Goal: Task Accomplishment & Management: Use online tool/utility

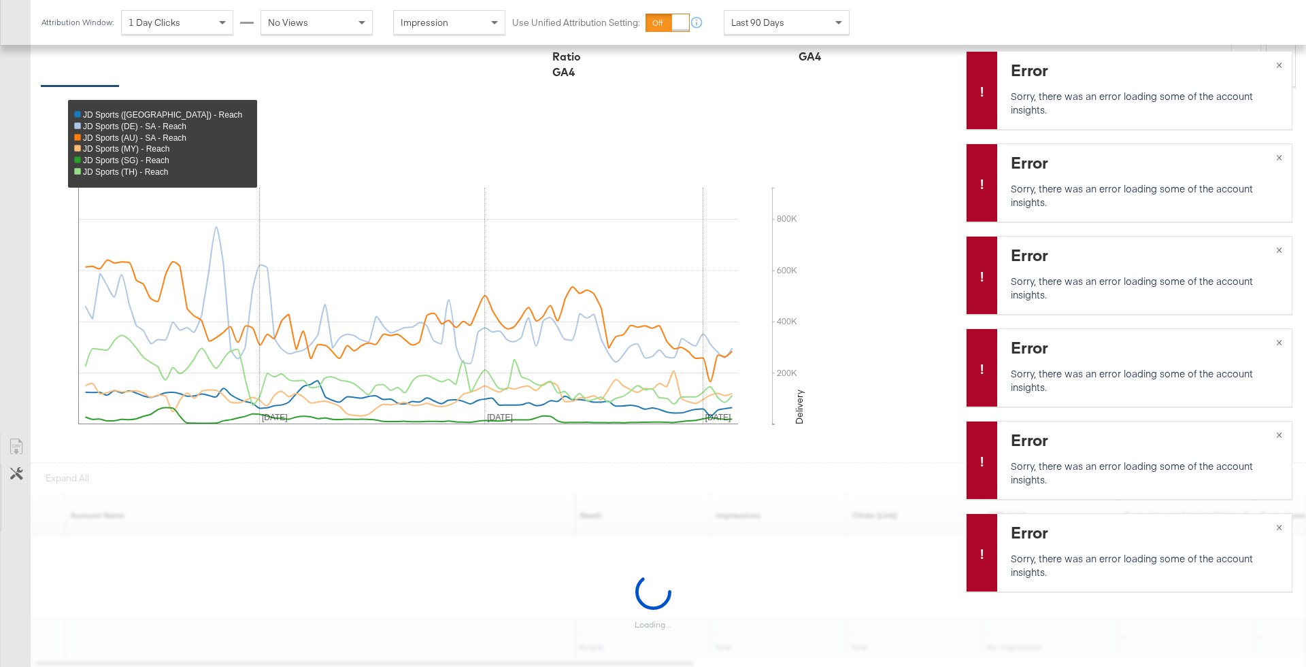
scroll to position [435, 0]
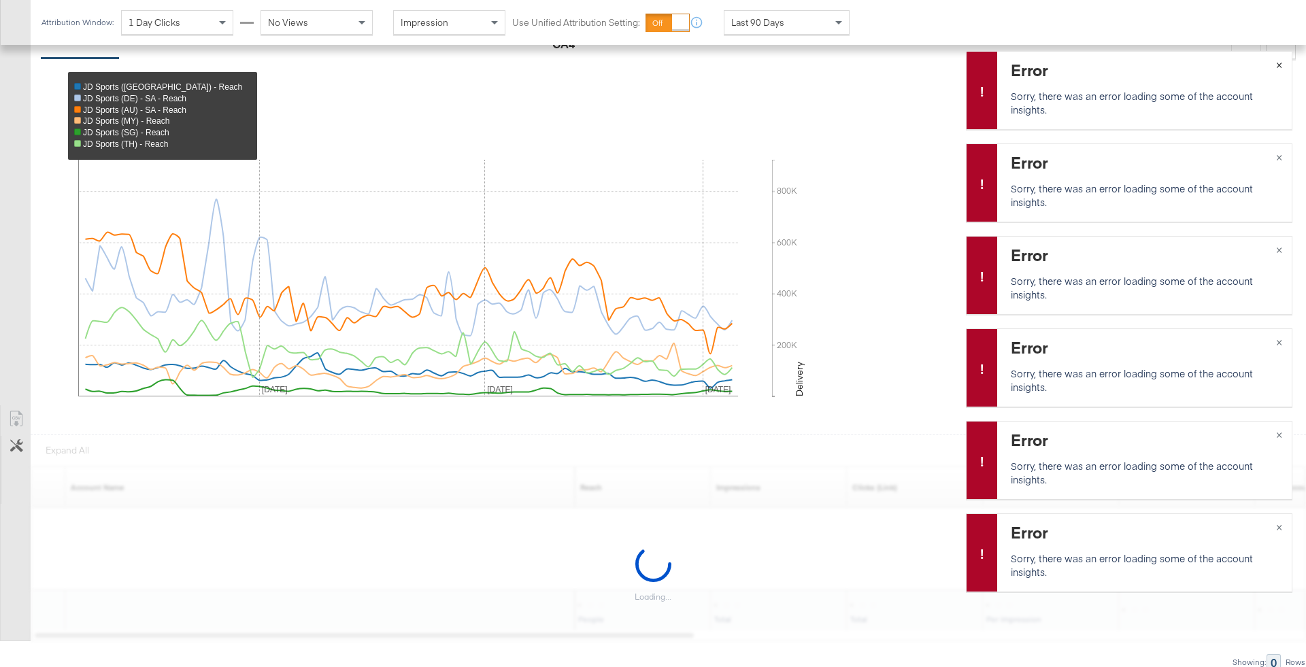
click at [870, 68] on span "×" at bounding box center [1279, 64] width 6 height 16
click at [870, 156] on span "×" at bounding box center [1279, 156] width 6 height 16
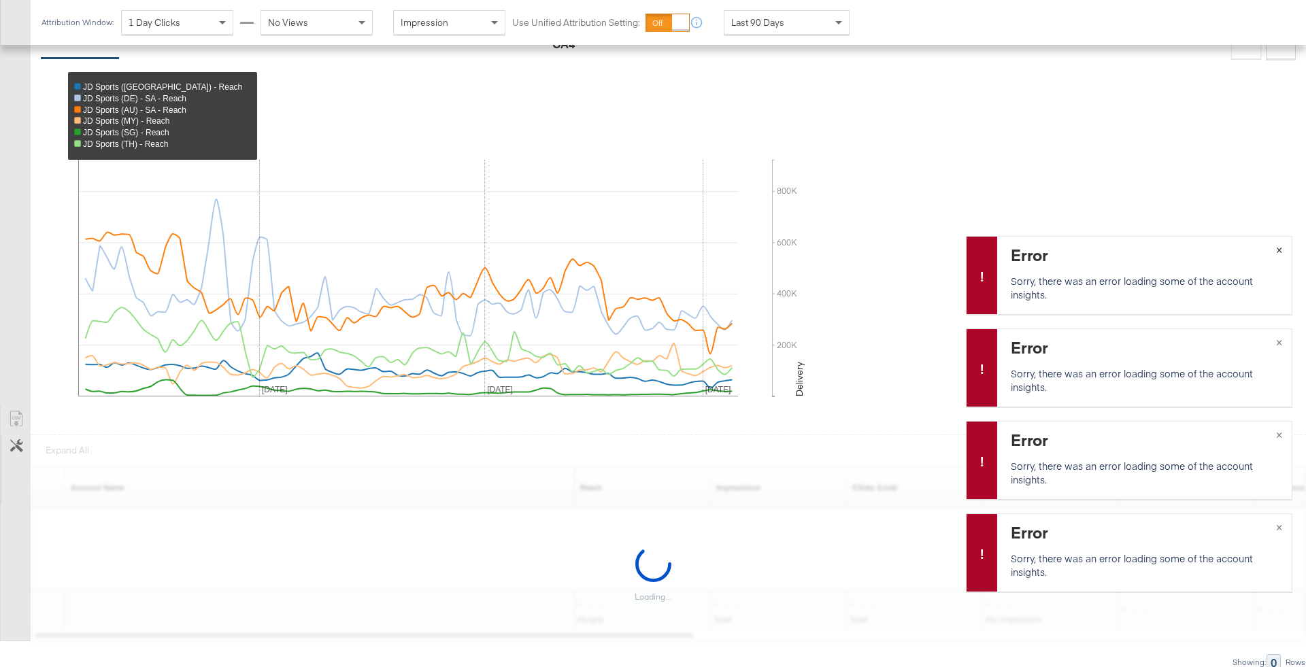
click at [870, 248] on span "×" at bounding box center [1279, 249] width 6 height 16
click at [870, 352] on button "×" at bounding box center [1279, 341] width 25 height 24
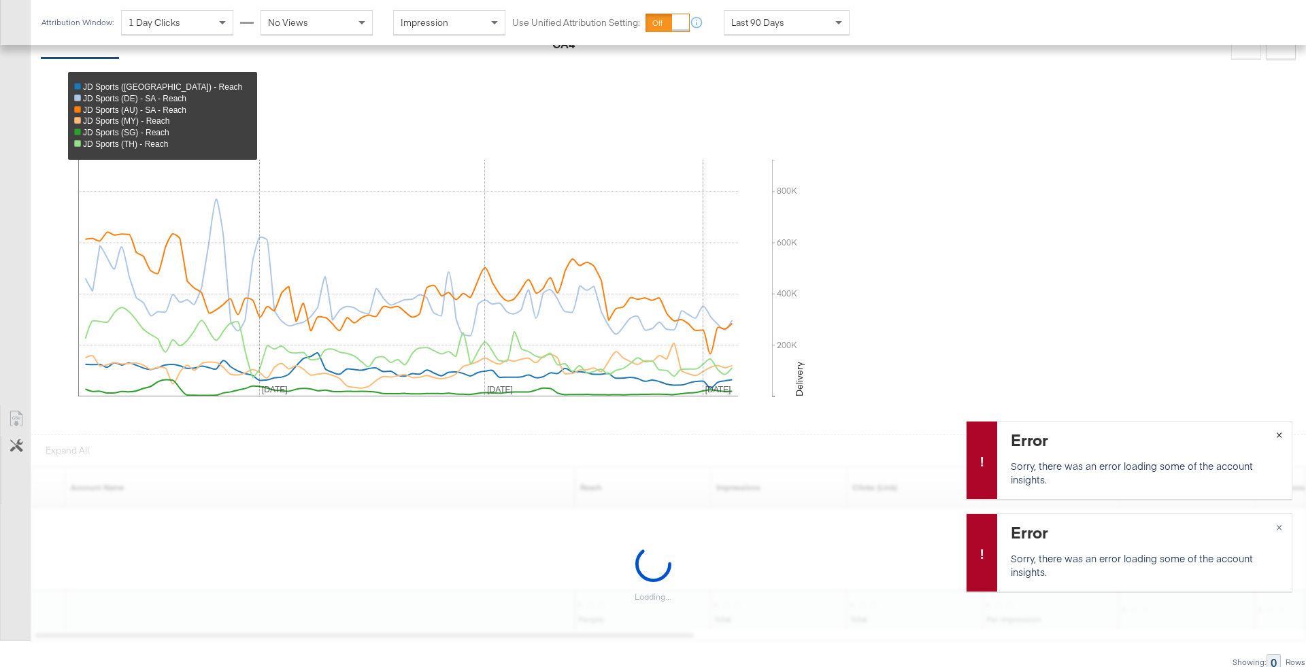
click at [870, 440] on span "×" at bounding box center [1279, 434] width 6 height 16
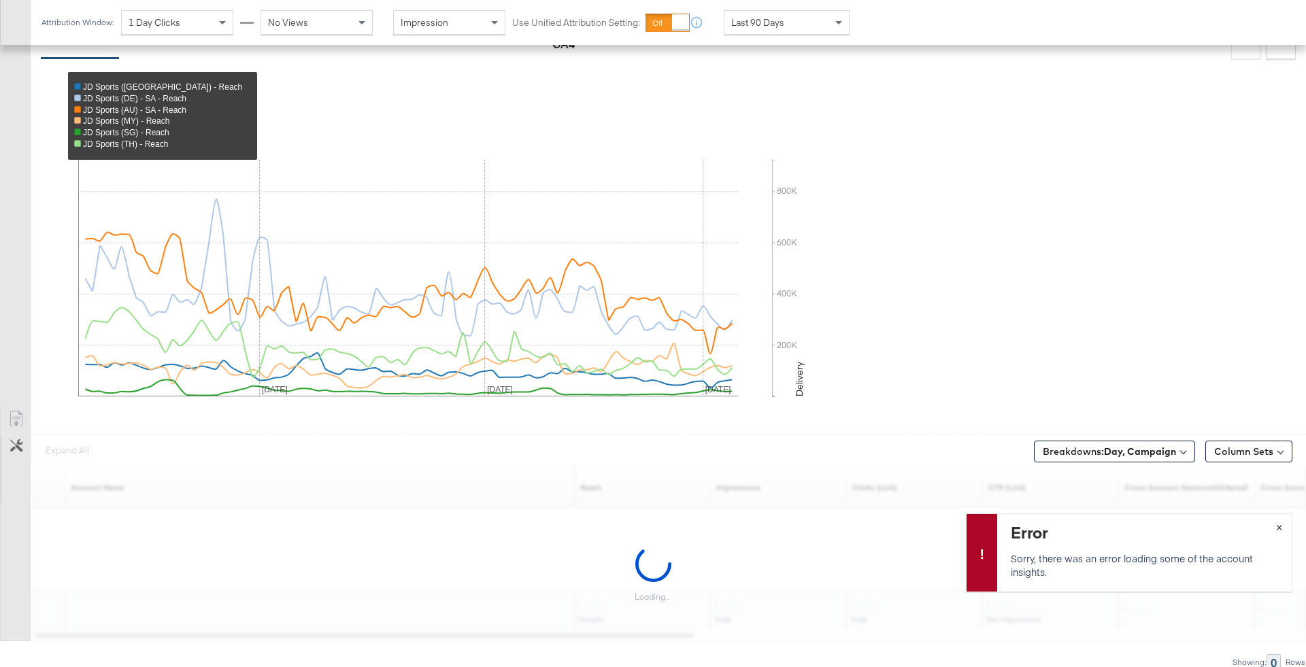
click at [870, 444] on span "×" at bounding box center [1279, 526] width 6 height 16
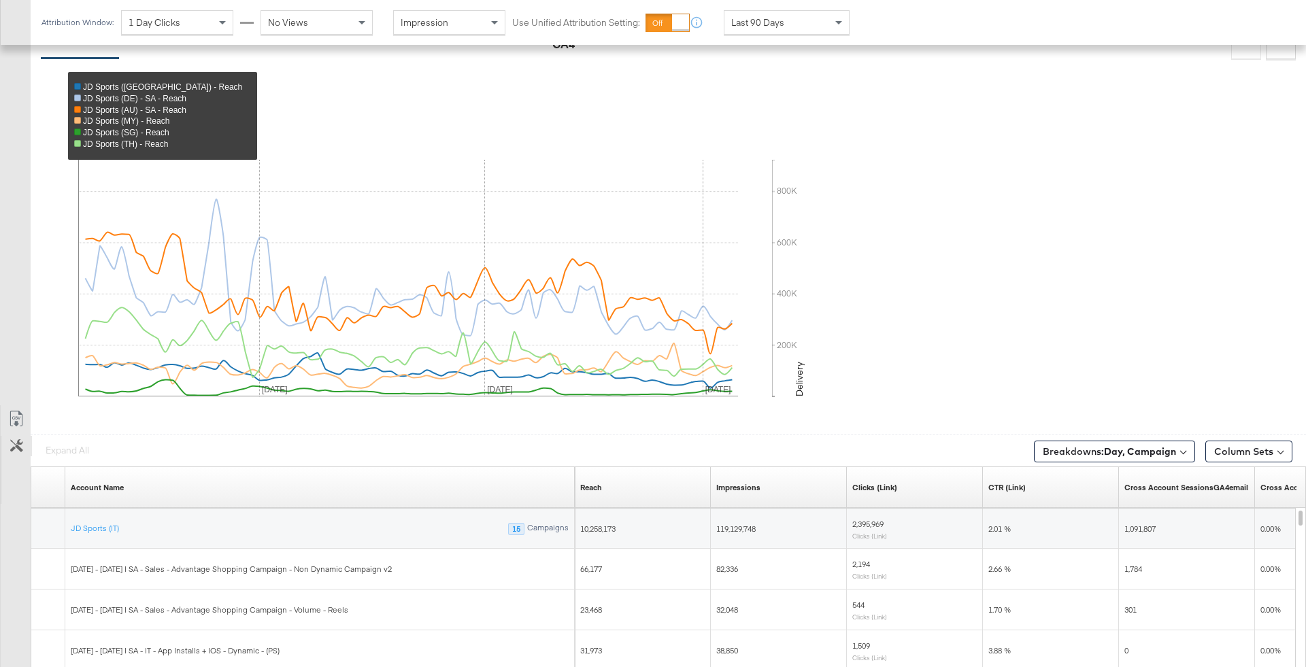
click at [28, 444] on button "Customize KPIs" at bounding box center [16, 446] width 31 height 20
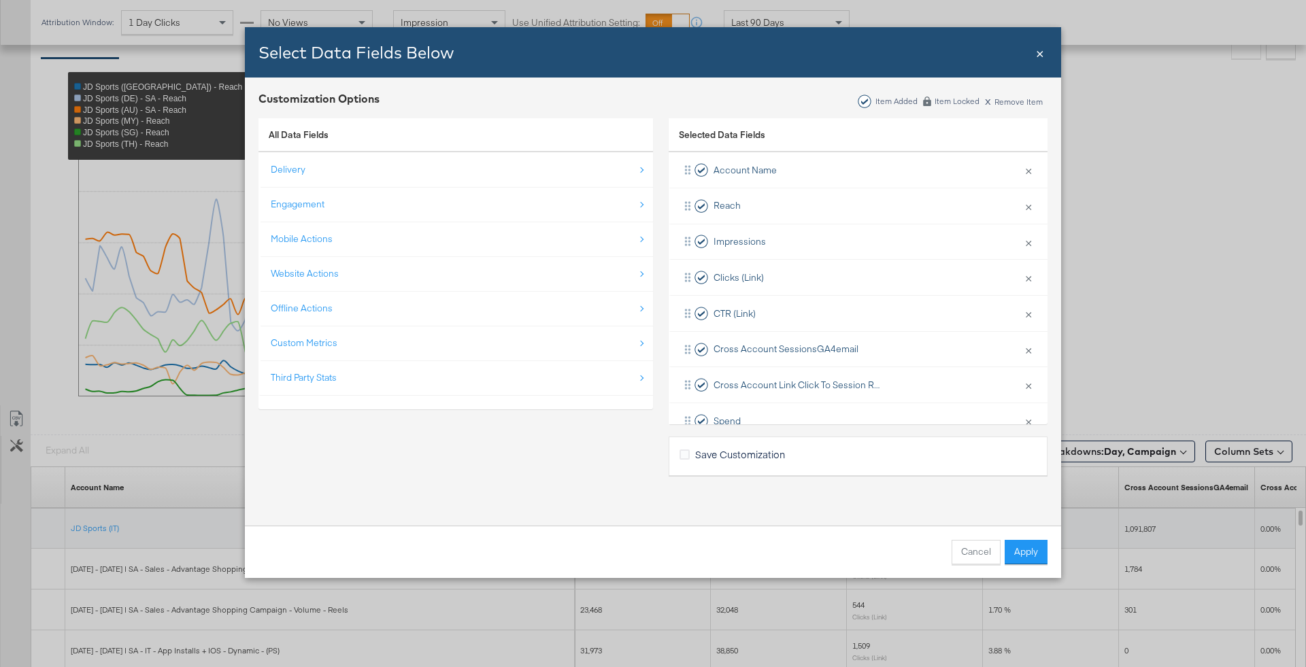
click at [870, 51] on span "×" at bounding box center [1040, 52] width 8 height 18
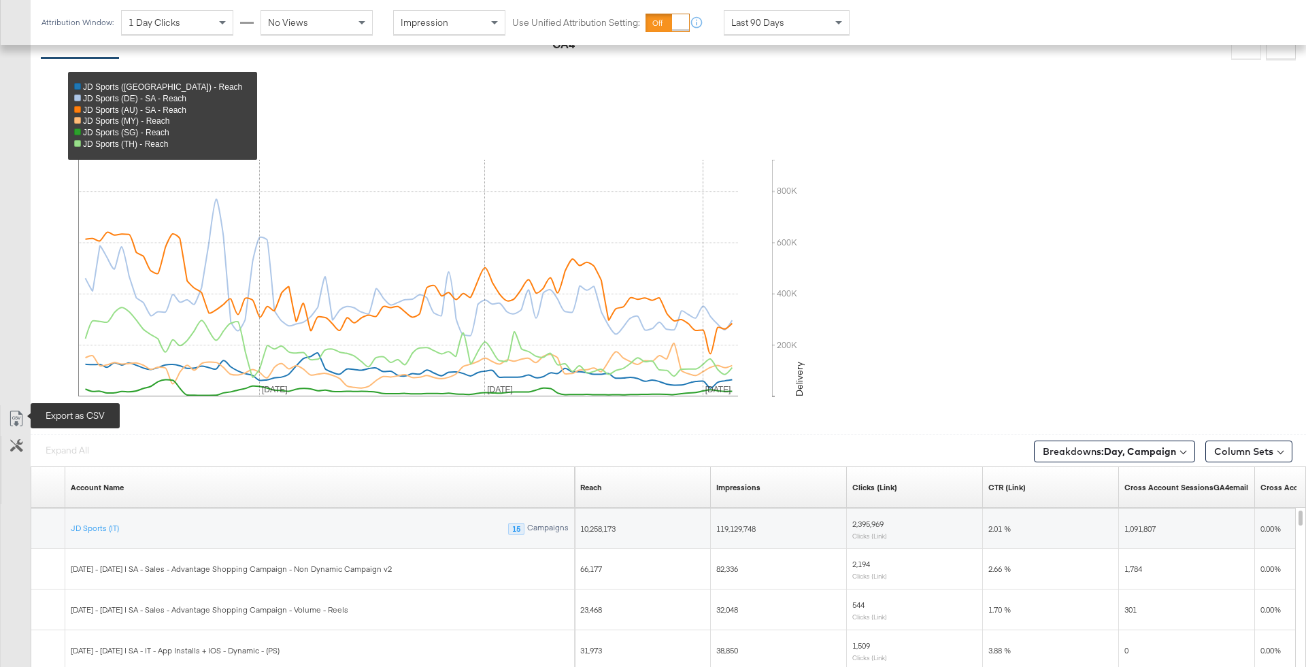
click at [7, 423] on link "Export as CSV" at bounding box center [16, 421] width 31 height 31
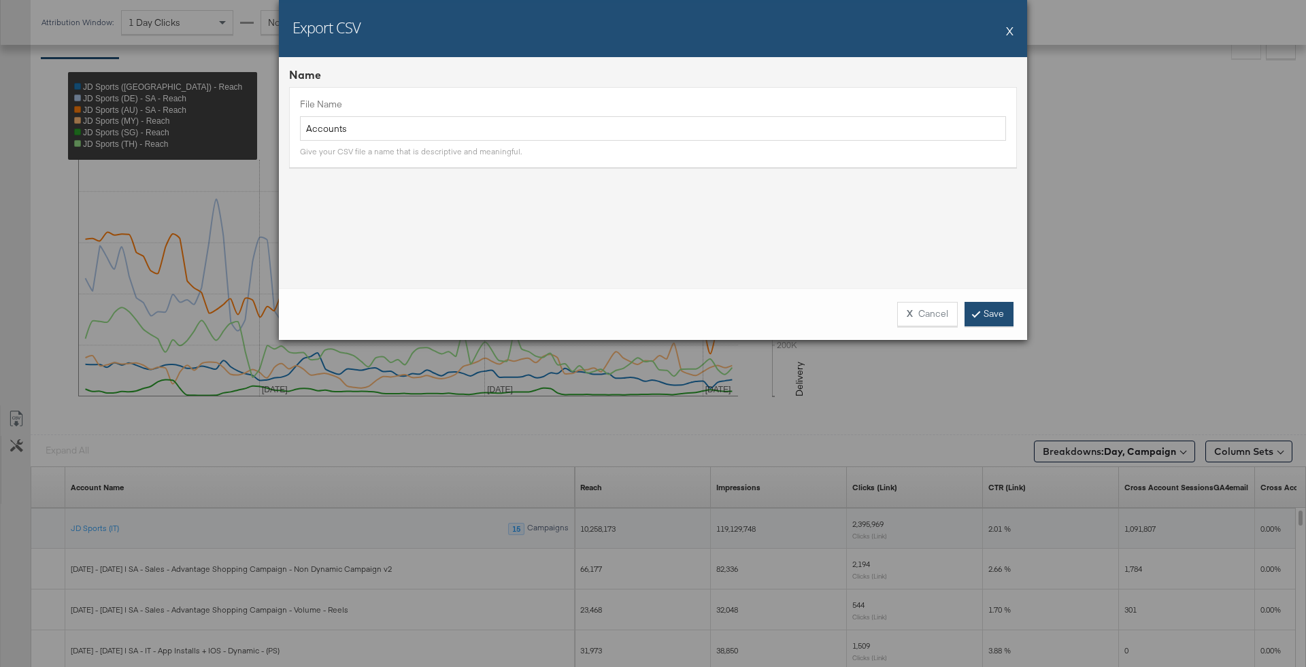
click at [870, 321] on link "Save" at bounding box center [989, 314] width 49 height 24
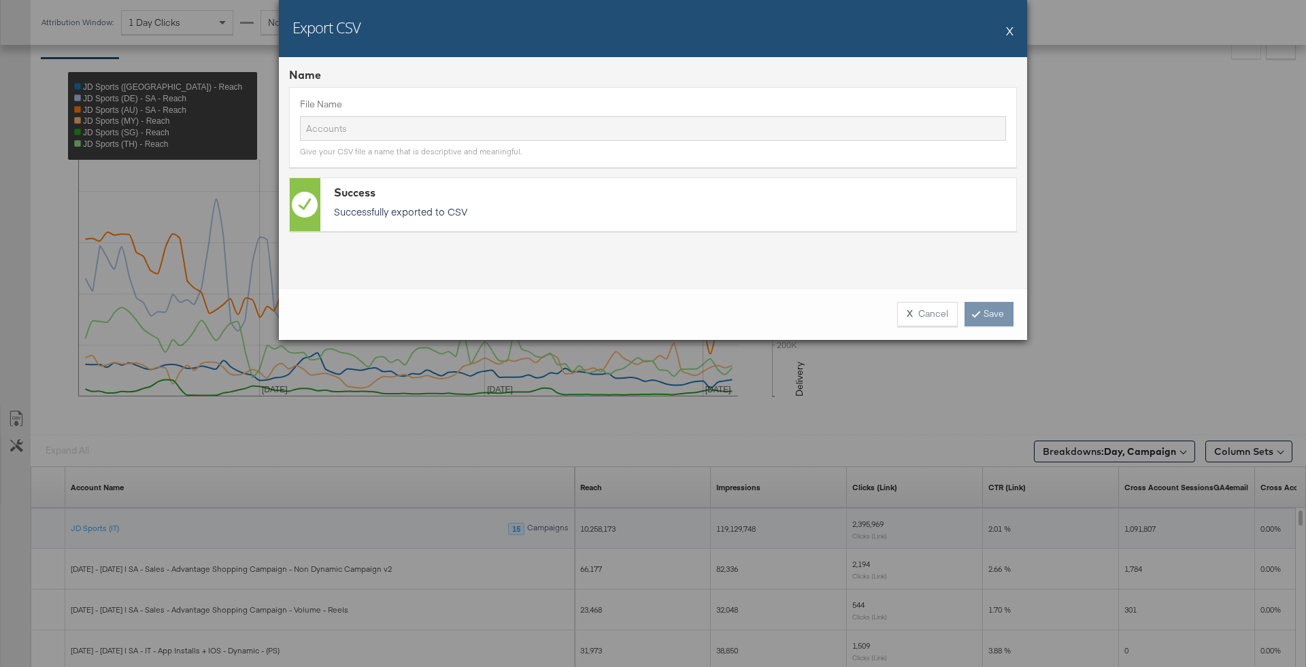
click at [870, 321] on div "X Cancel Save" at bounding box center [950, 314] width 127 height 24
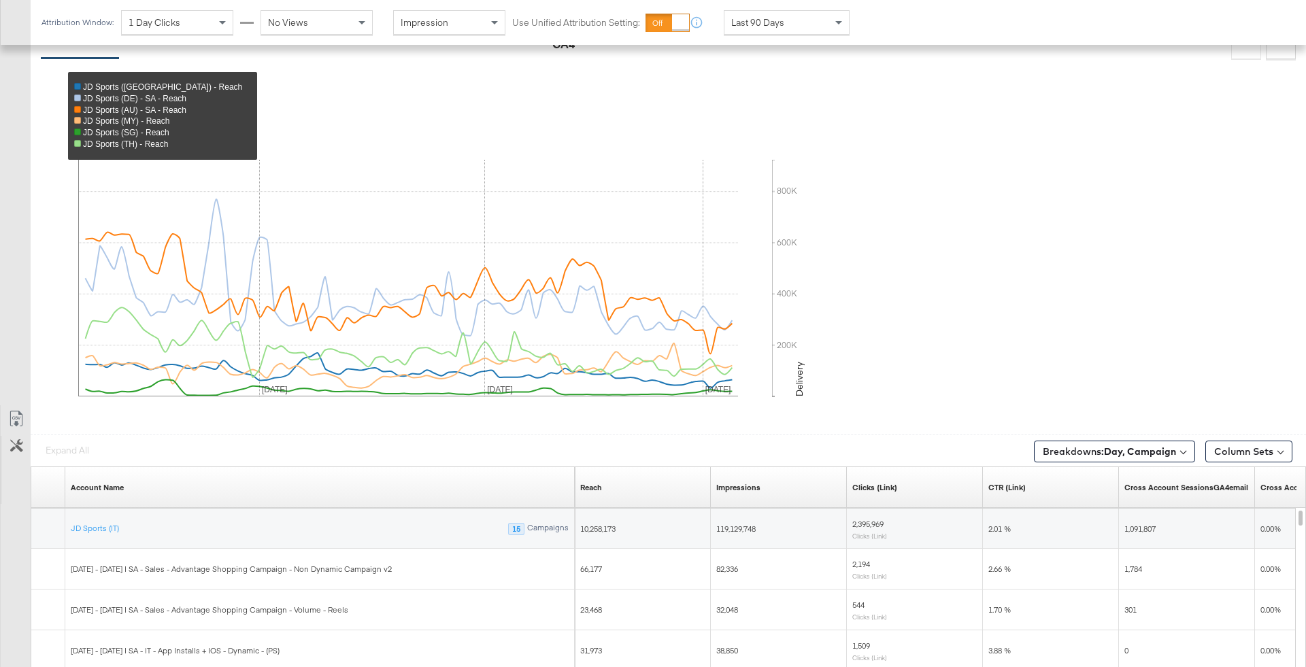
scroll to position [0, 0]
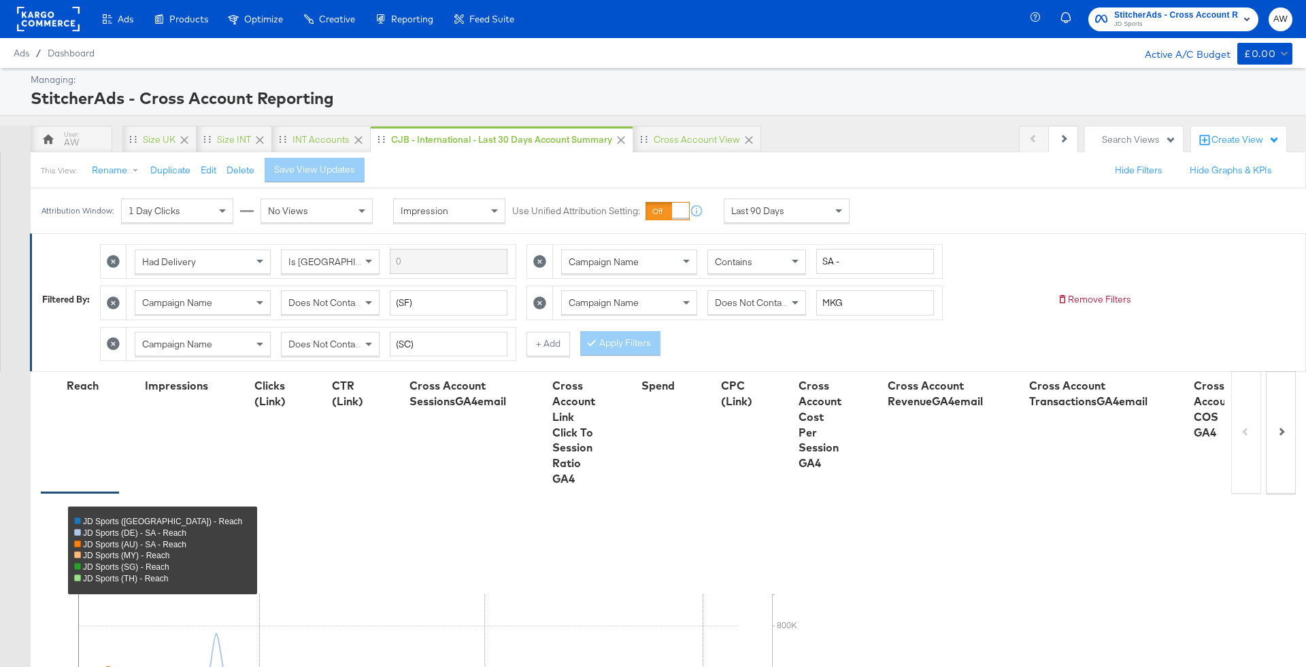
click at [870, 27] on span "JD Sports" at bounding box center [1177, 24] width 124 height 11
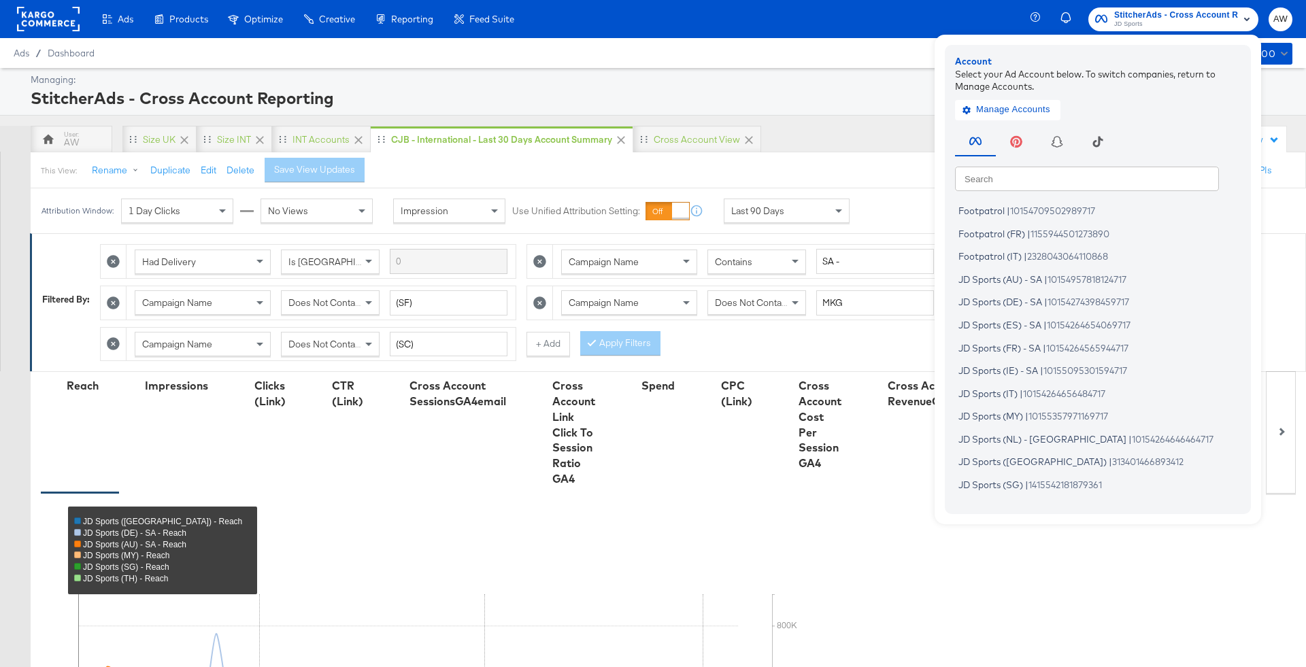
click at [870, 176] on input "text" at bounding box center [1087, 178] width 264 height 24
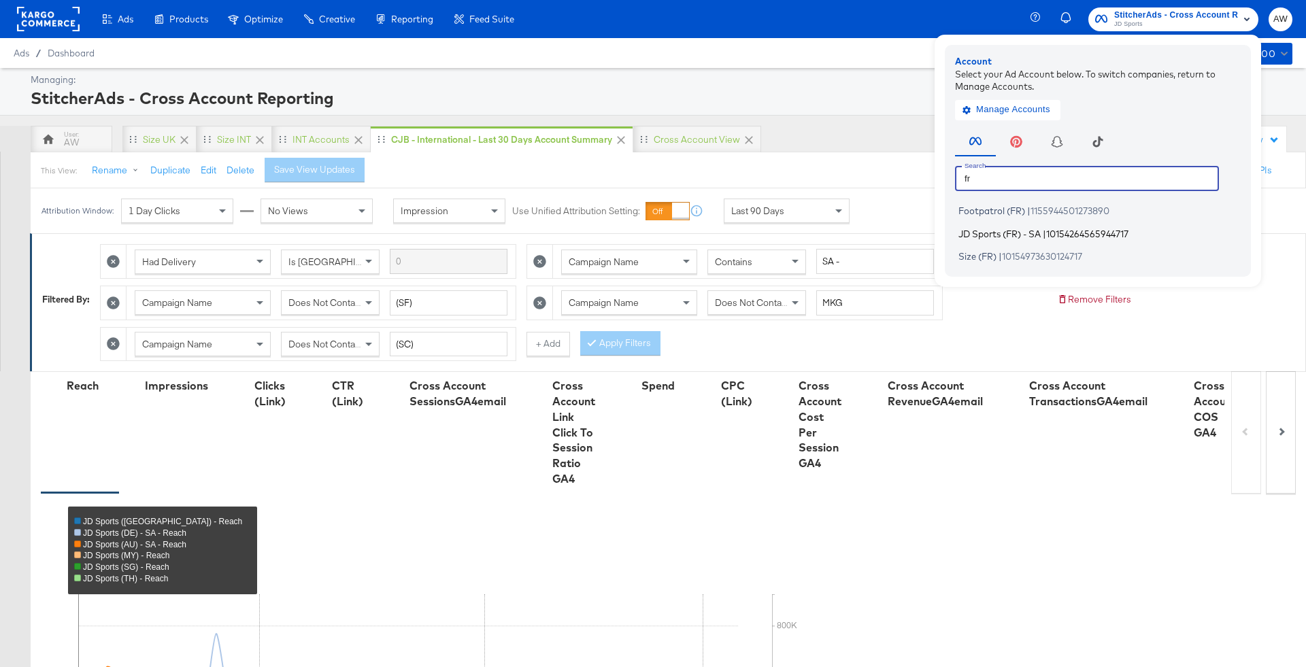
type input "fr"
click at [870, 227] on li "JD Sports (FR) - SA | 10154264565944717" at bounding box center [1101, 234] width 293 height 20
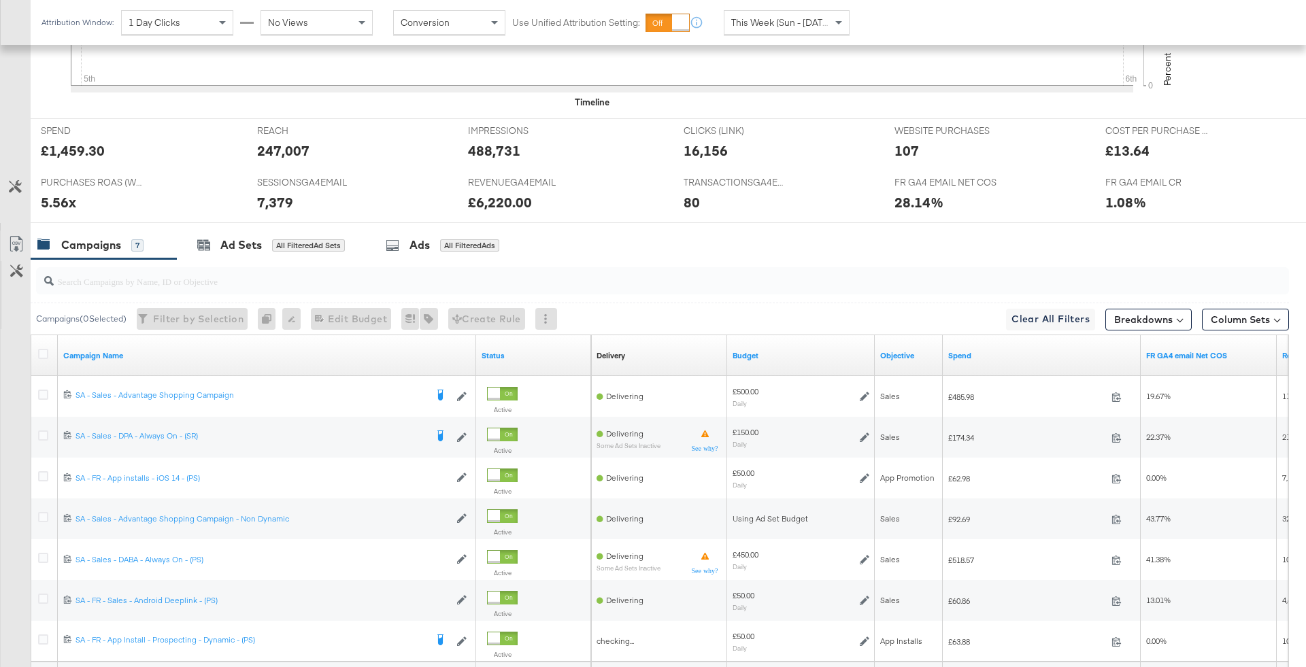
scroll to position [655, 0]
